Goal: Transaction & Acquisition: Purchase product/service

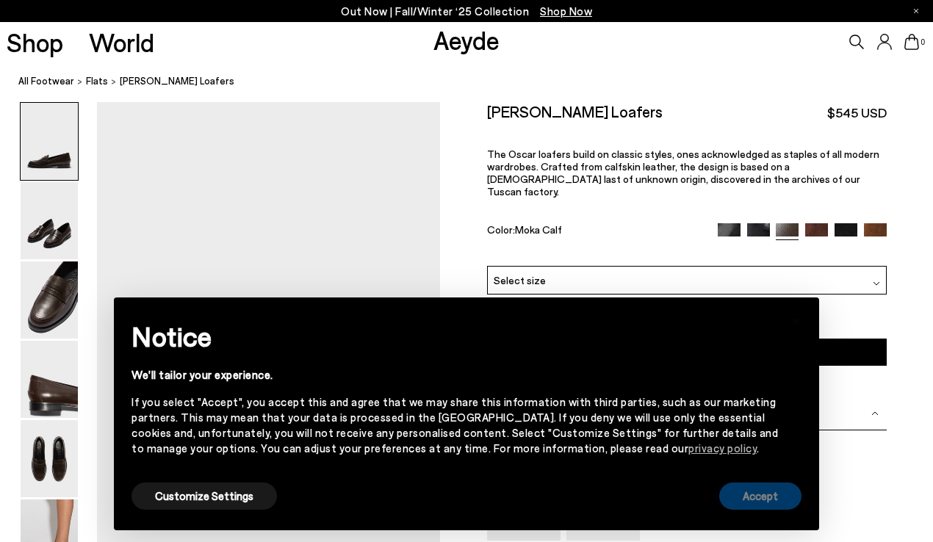
click at [729, 491] on button "Accept" at bounding box center [760, 496] width 82 height 27
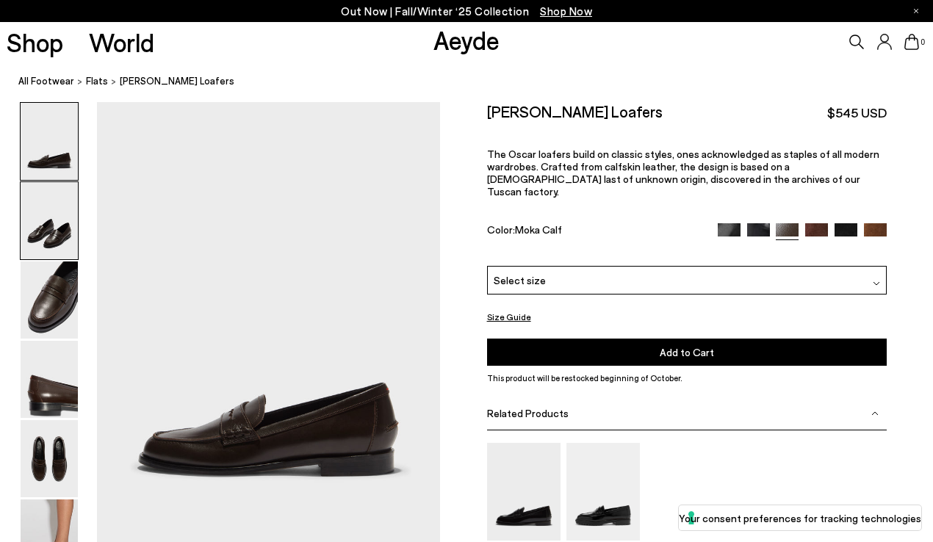
click at [42, 209] on img at bounding box center [49, 220] width 57 height 77
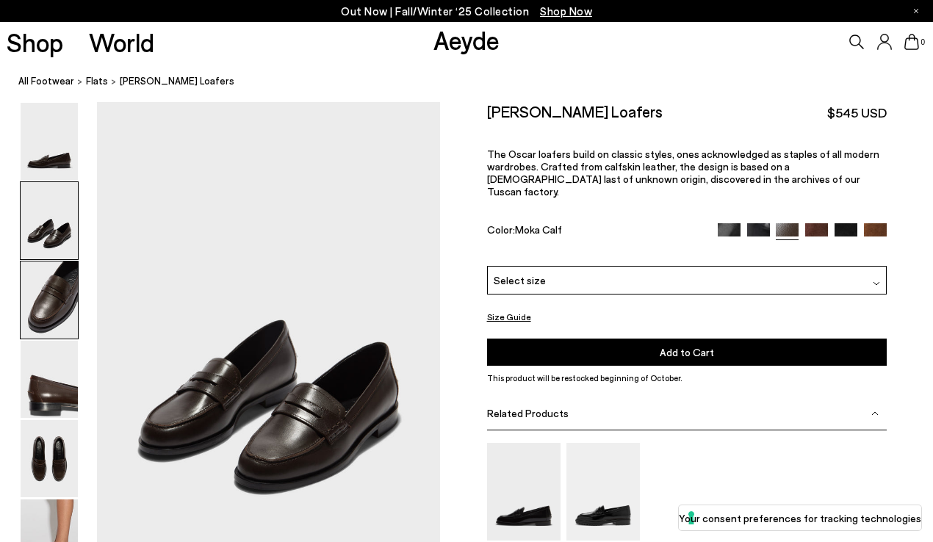
click at [55, 296] on img at bounding box center [49, 299] width 57 height 77
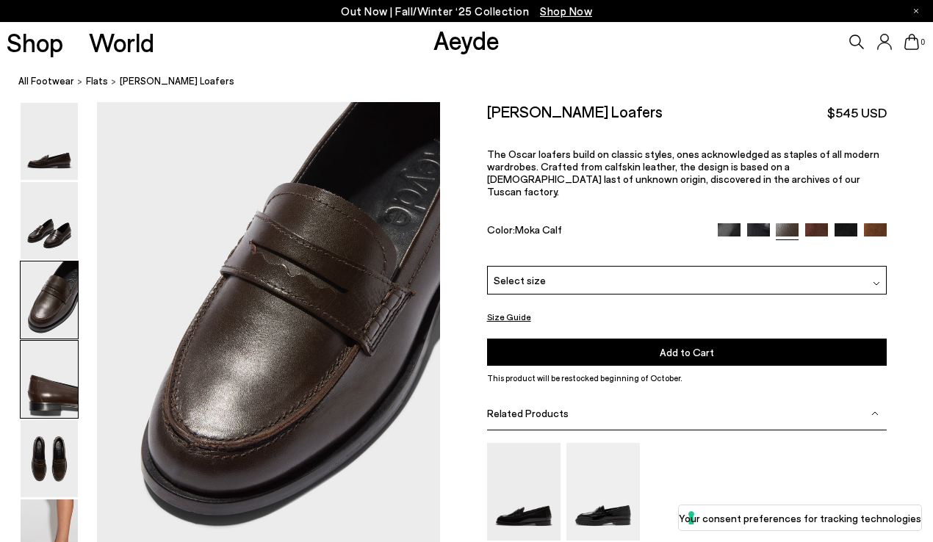
click at [53, 394] on img at bounding box center [49, 379] width 57 height 77
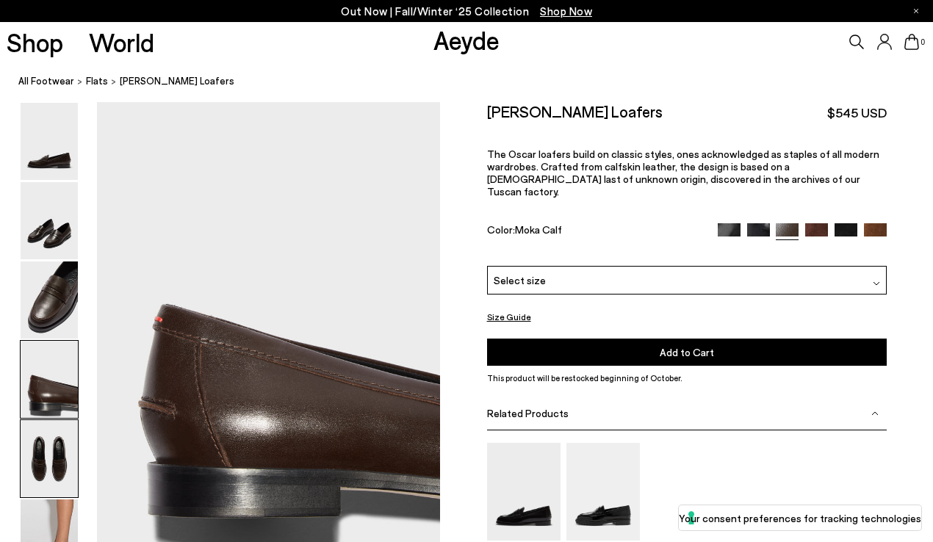
click at [50, 450] on img at bounding box center [49, 458] width 57 height 77
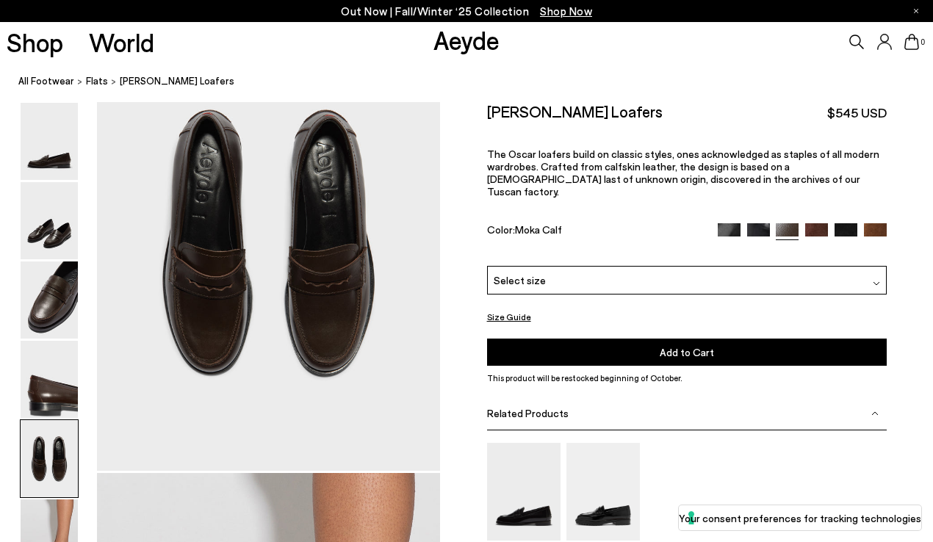
click at [47, 453] on img at bounding box center [49, 458] width 57 height 77
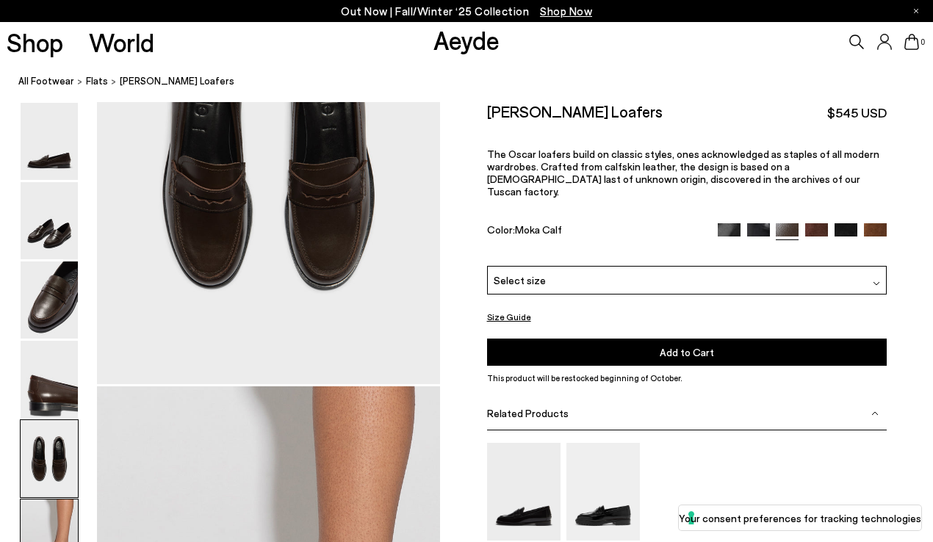
click at [51, 507] on img at bounding box center [49, 537] width 57 height 77
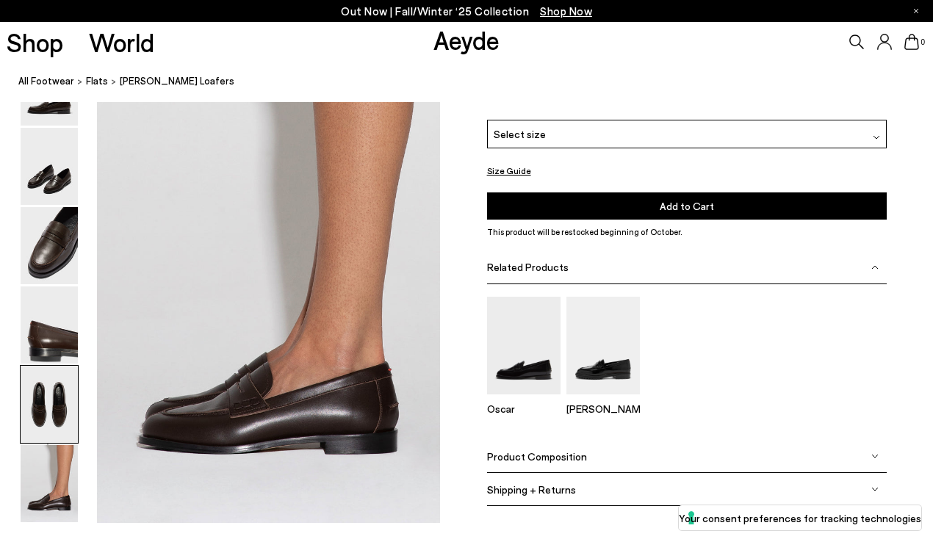
scroll to position [2382, 0]
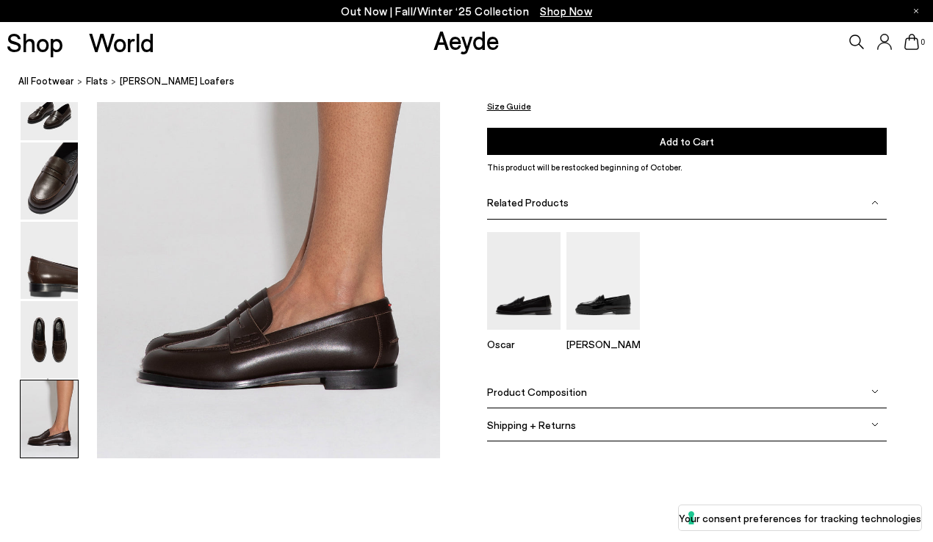
click at [590, 386] on div "Product Composition" at bounding box center [687, 392] width 400 height 33
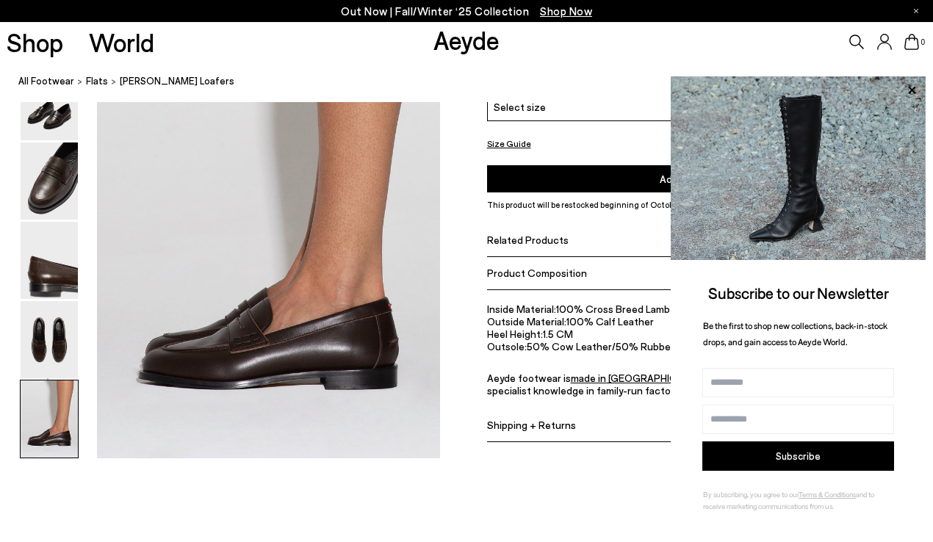
click at [580, 322] on li "Outside Material: 100% Calf Leather" at bounding box center [687, 321] width 400 height 12
click at [779, 30] on div "0" at bounding box center [777, 42] width 311 height 40
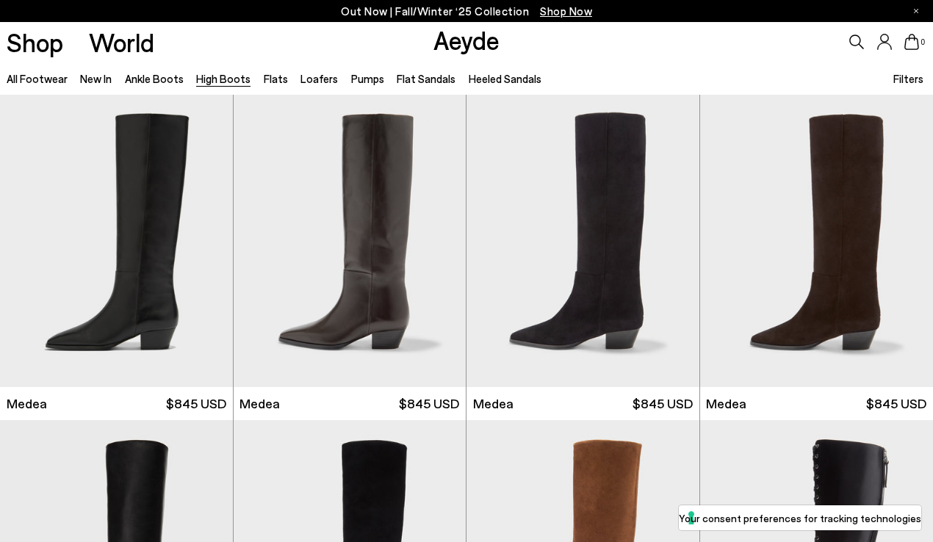
scroll to position [1, 0]
click at [156, 229] on img "1 / 6" at bounding box center [116, 241] width 233 height 292
click at [112, 208] on img "1 / 6" at bounding box center [116, 241] width 233 height 292
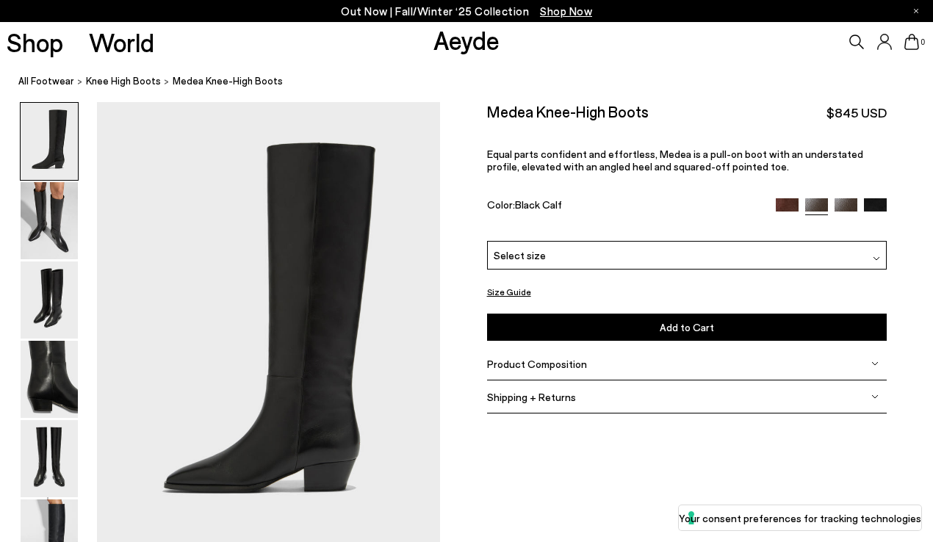
click at [790, 206] on img at bounding box center [787, 209] width 23 height 23
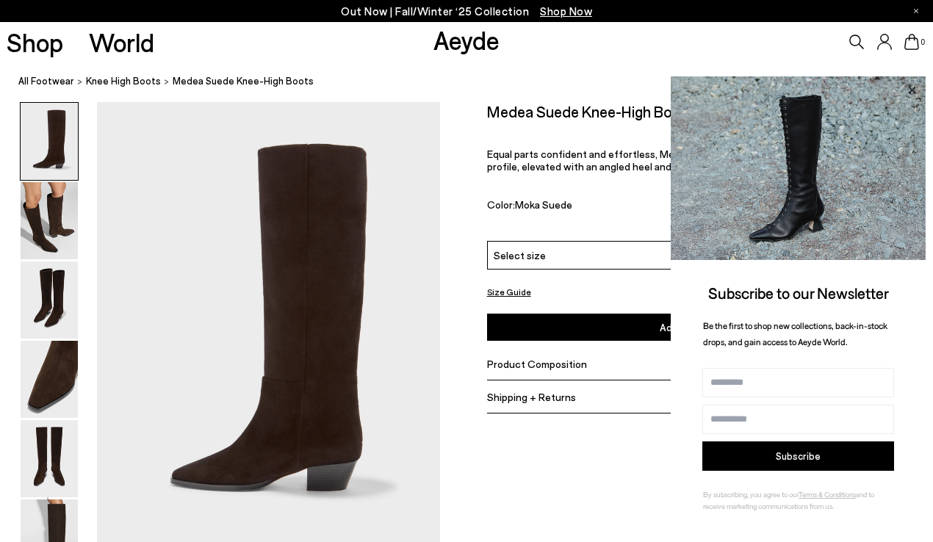
click at [906, 86] on icon at bounding box center [911, 90] width 19 height 19
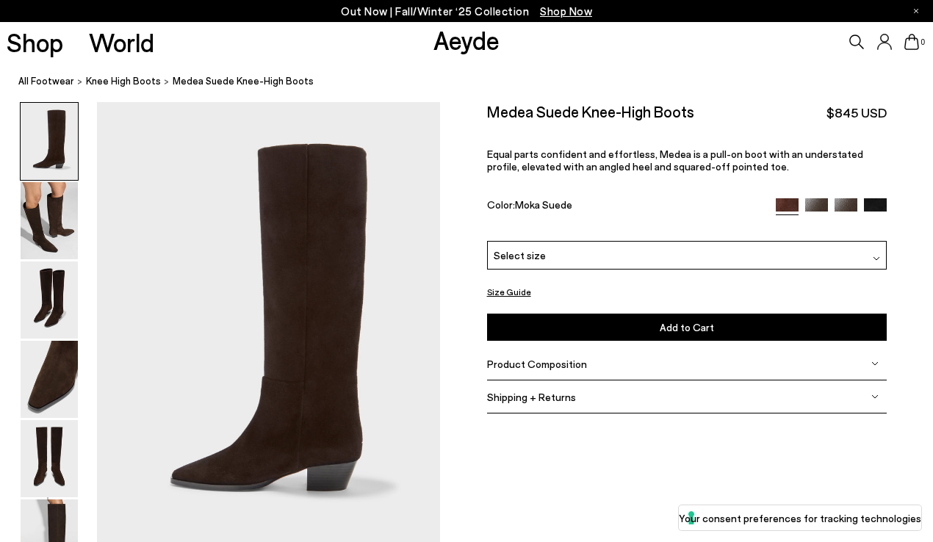
click at [843, 198] on img at bounding box center [845, 209] width 23 height 23
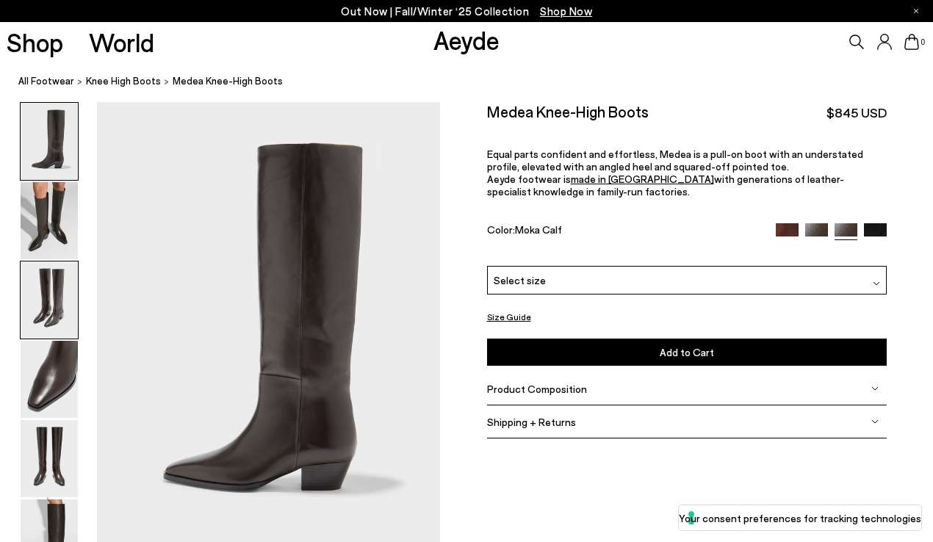
click at [59, 298] on img at bounding box center [49, 299] width 57 height 77
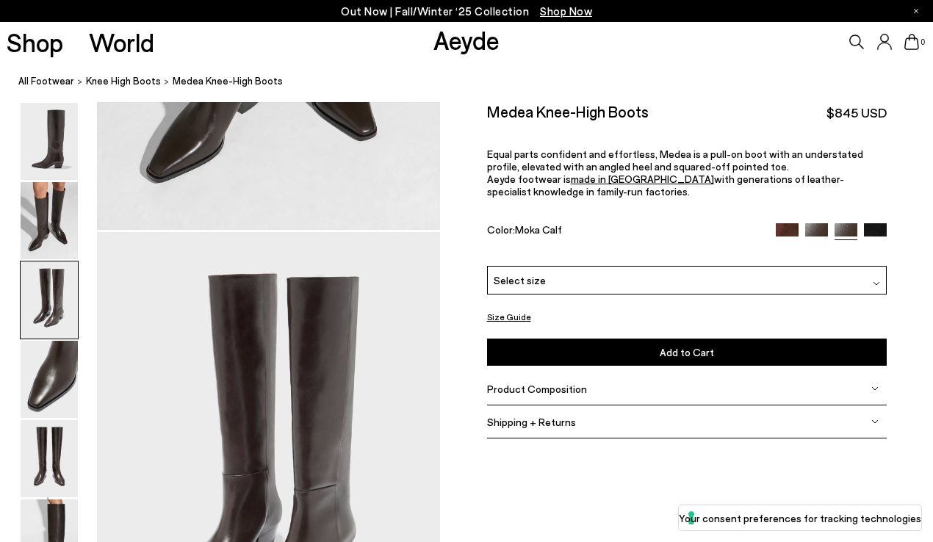
scroll to position [920, 0]
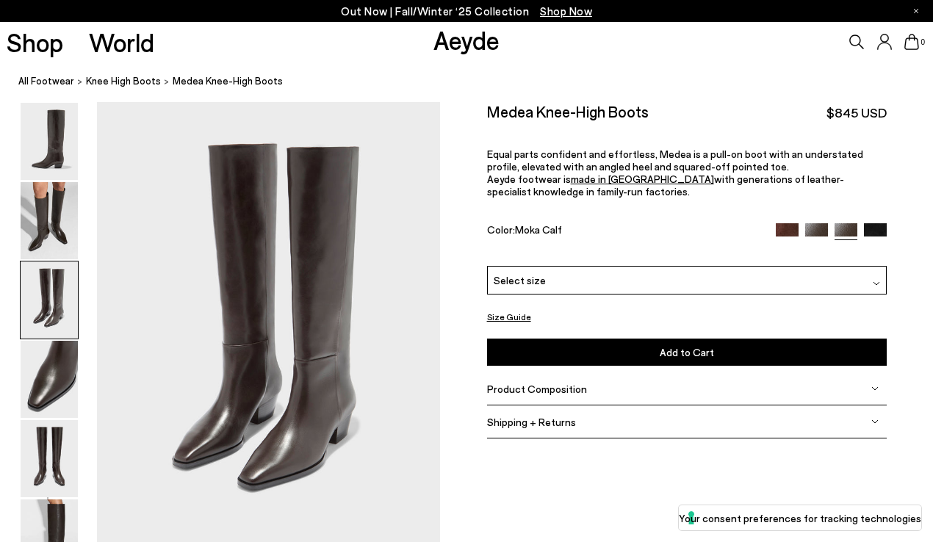
click at [556, 396] on div "Product Composition" at bounding box center [687, 388] width 400 height 33
